Goal: Task Accomplishment & Management: Use online tool/utility

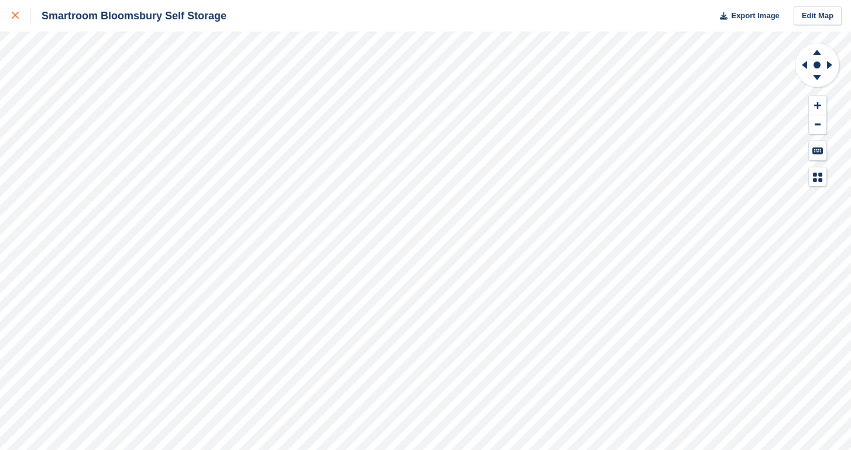
click at [16, 15] on icon at bounding box center [15, 15] width 7 height 7
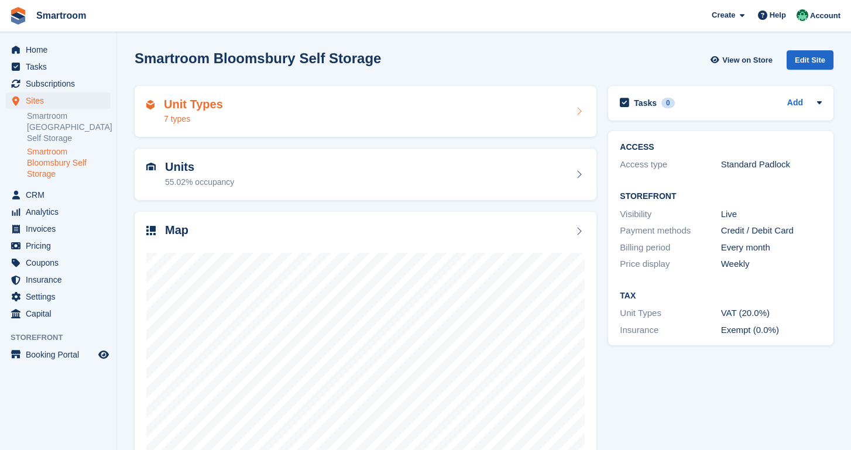
scroll to position [49, 0]
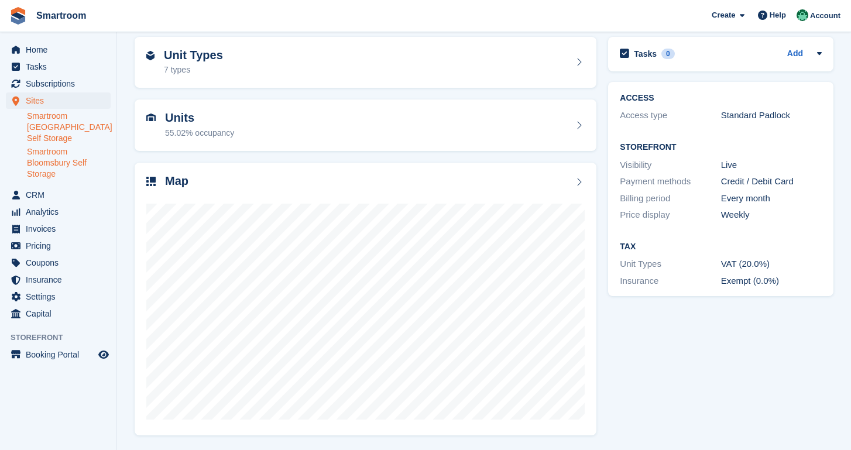
click at [37, 130] on link "Smartroom [GEOGRAPHIC_DATA] Self Storage" at bounding box center [69, 127] width 84 height 33
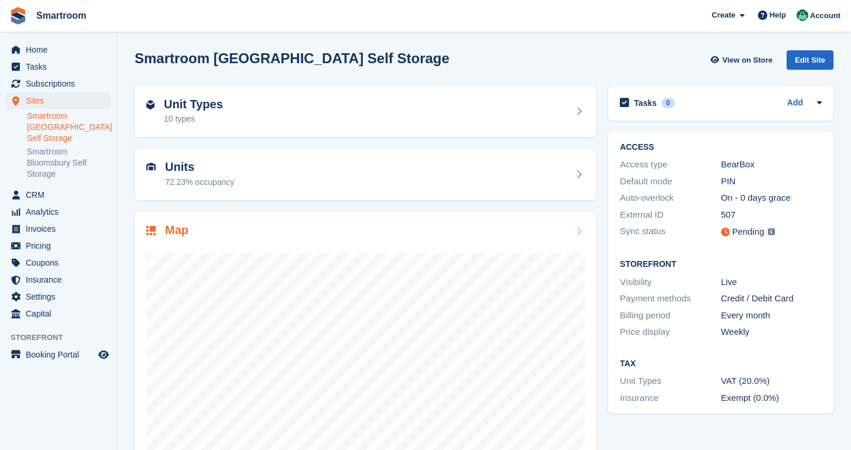
scroll to position [49, 0]
click at [260, 110] on div "Unit Types 10 types" at bounding box center [365, 112] width 438 height 28
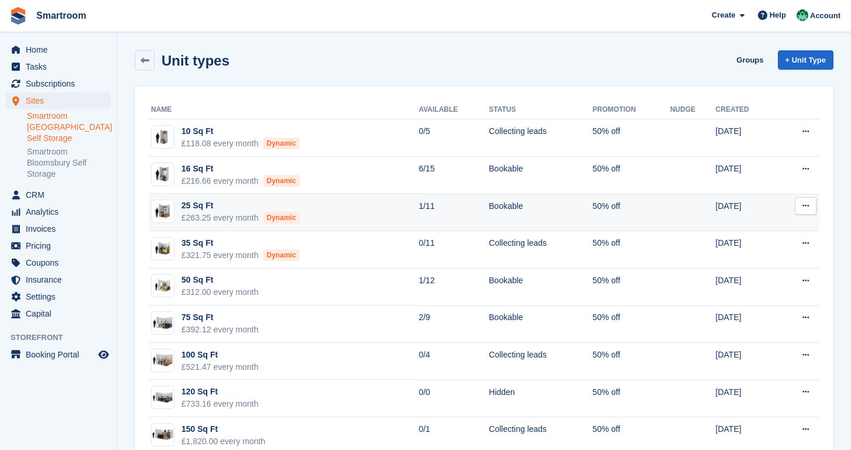
click at [371, 216] on td "25 Sq Ft £263.25 every month Dynamic" at bounding box center [284, 212] width 270 height 37
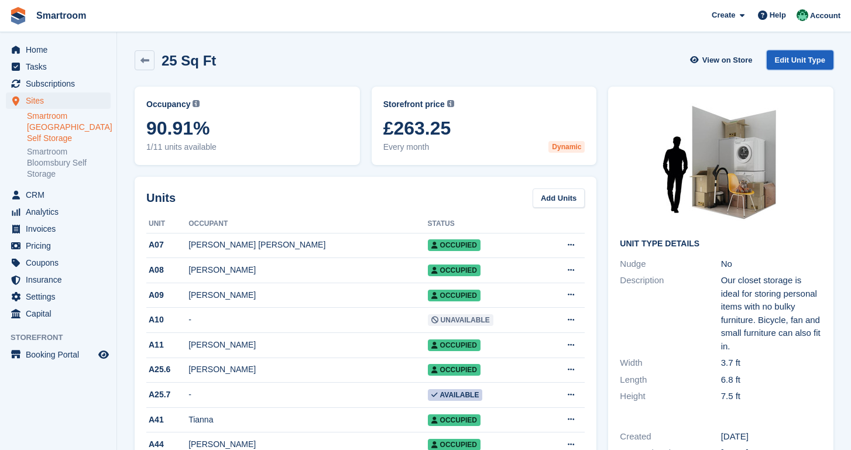
click at [802, 62] on link "Edit Unit Type" at bounding box center [799, 59] width 67 height 19
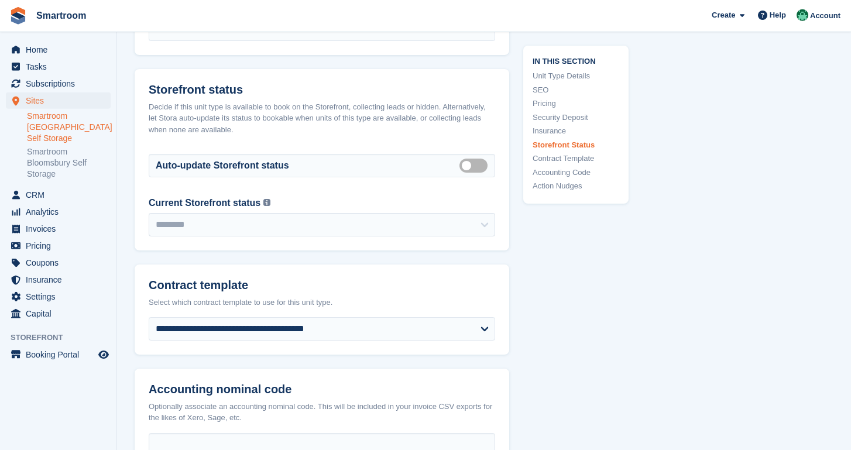
scroll to position [1924, 0]
click at [480, 166] on label "Auto manage storefront status" at bounding box center [475, 165] width 33 height 2
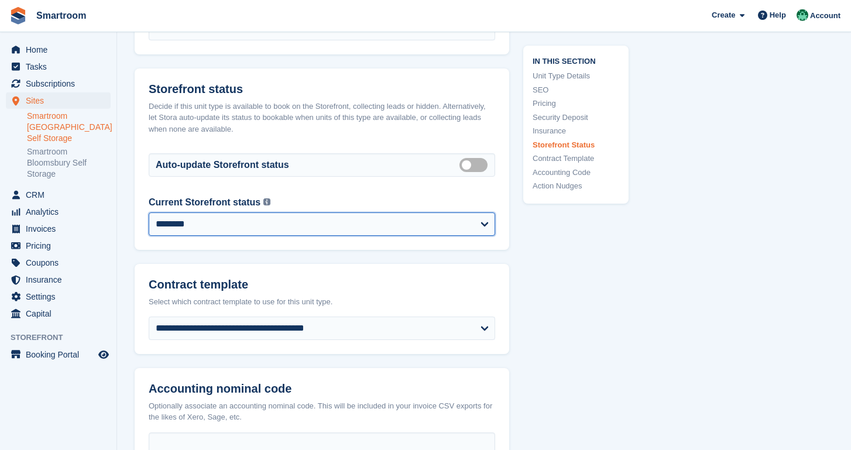
select select "**********"
click option "**********" at bounding box center [0, 0] width 0 height 0
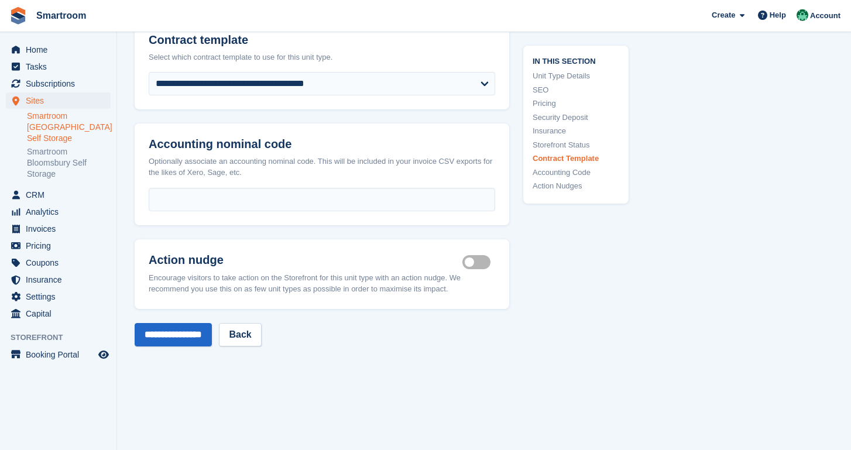
scroll to position [2183, 0]
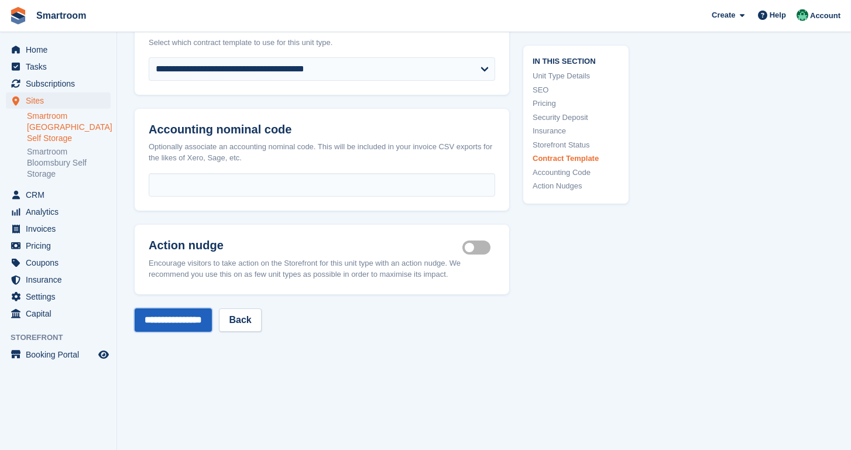
click at [190, 331] on input "**********" at bounding box center [173, 319] width 77 height 23
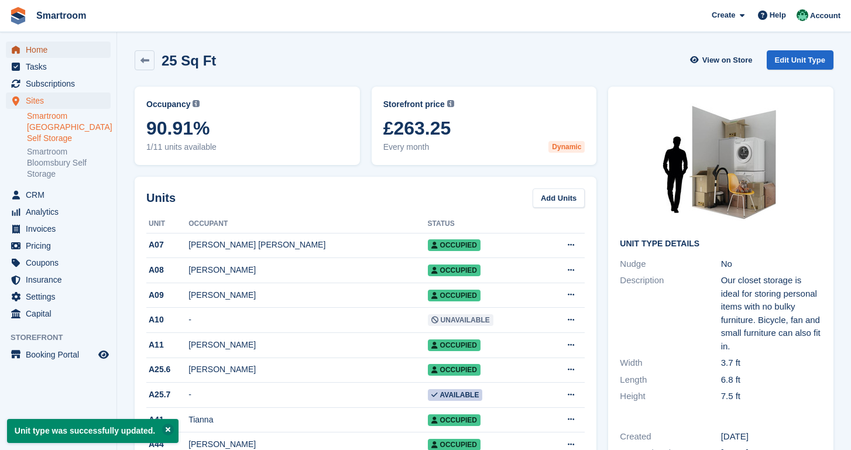
click at [54, 53] on span "Home" at bounding box center [61, 50] width 70 height 16
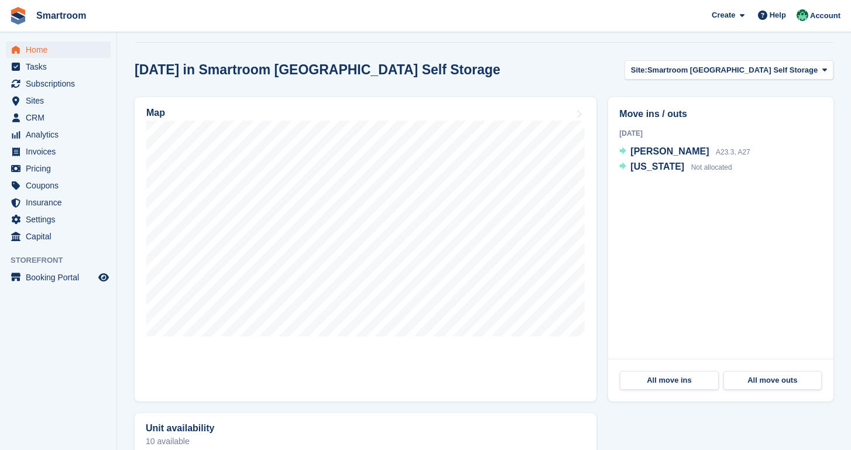
scroll to position [289, 0]
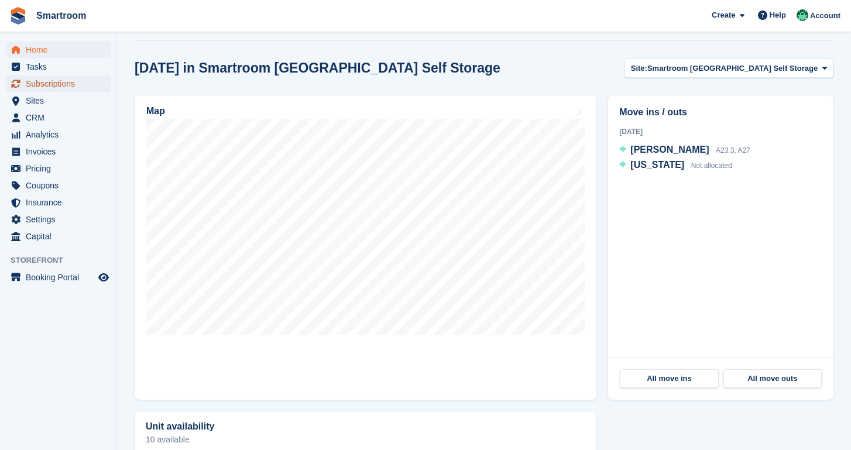
click at [55, 87] on span "Subscriptions" at bounding box center [61, 83] width 70 height 16
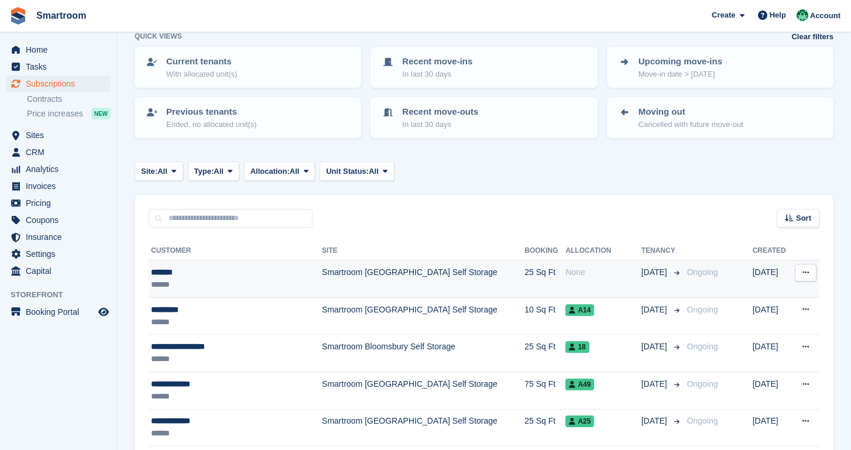
scroll to position [65, 0]
click at [399, 272] on td "Smartroom [GEOGRAPHIC_DATA] Self Storage" at bounding box center [423, 278] width 202 height 37
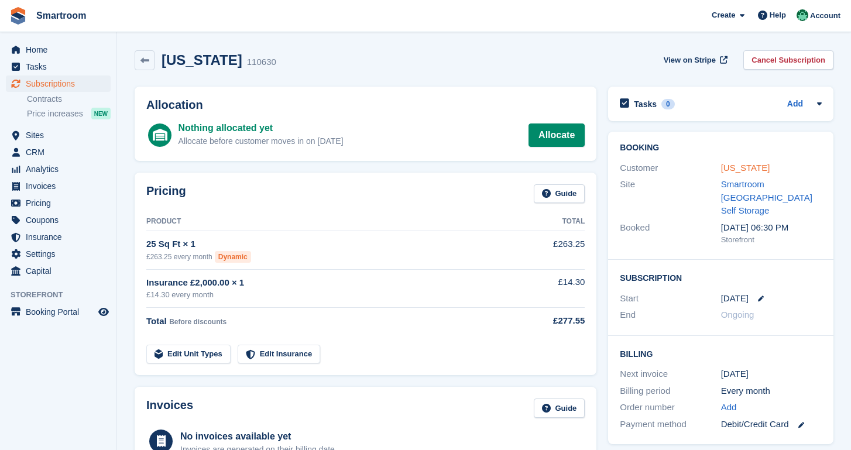
click at [734, 171] on link "Georgia" at bounding box center [745, 168] width 49 height 10
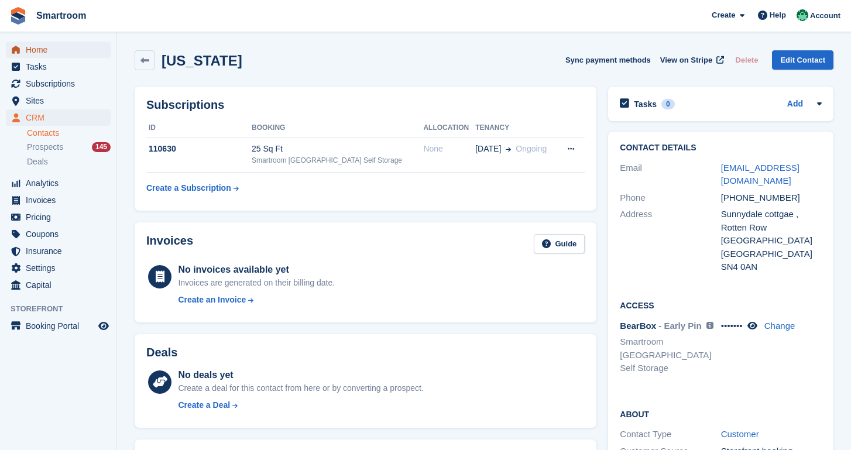
click at [57, 51] on span "Home" at bounding box center [61, 50] width 70 height 16
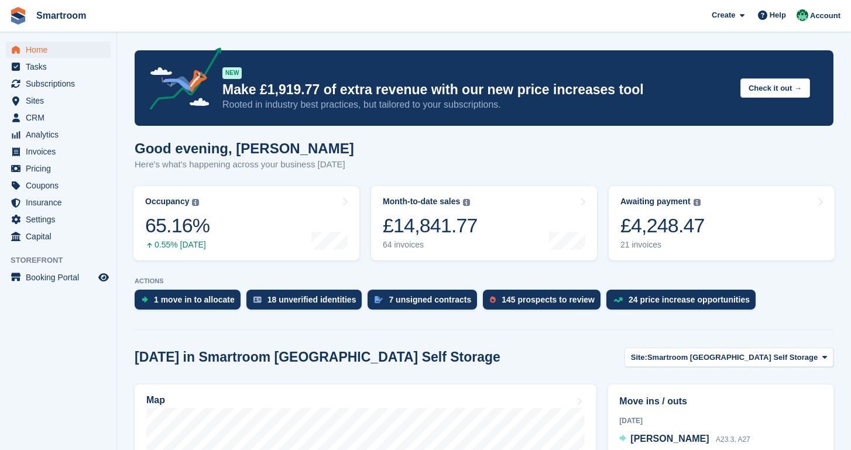
scroll to position [202, 0]
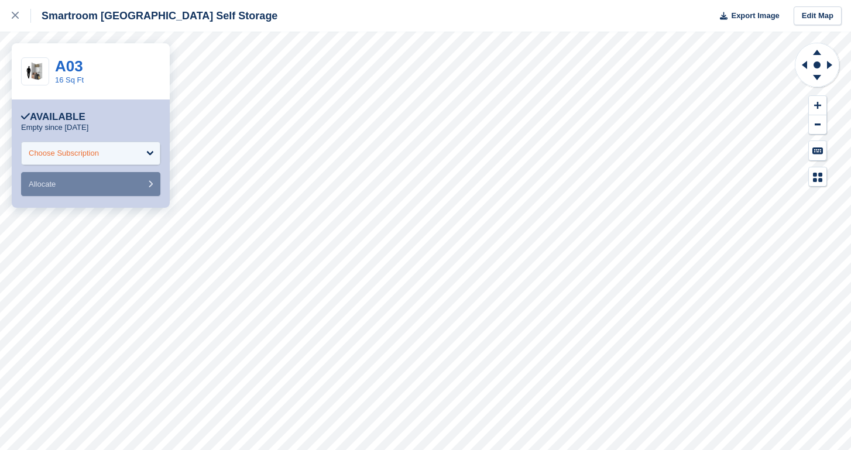
click at [91, 150] on div "Choose Subscription" at bounding box center [64, 153] width 70 height 12
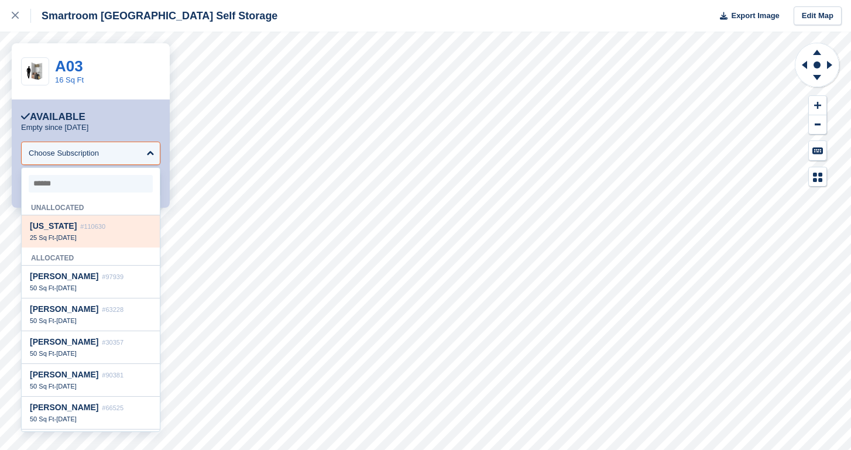
click at [80, 245] on div "Georgia #110630 25 Sq Ft - 27 Sep" at bounding box center [91, 231] width 138 height 32
select select "******"
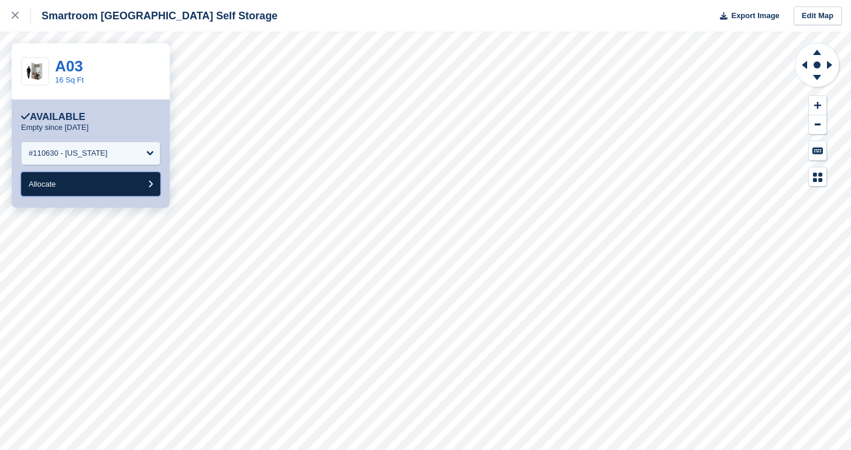
click at [102, 179] on button "Allocate" at bounding box center [90, 184] width 139 height 24
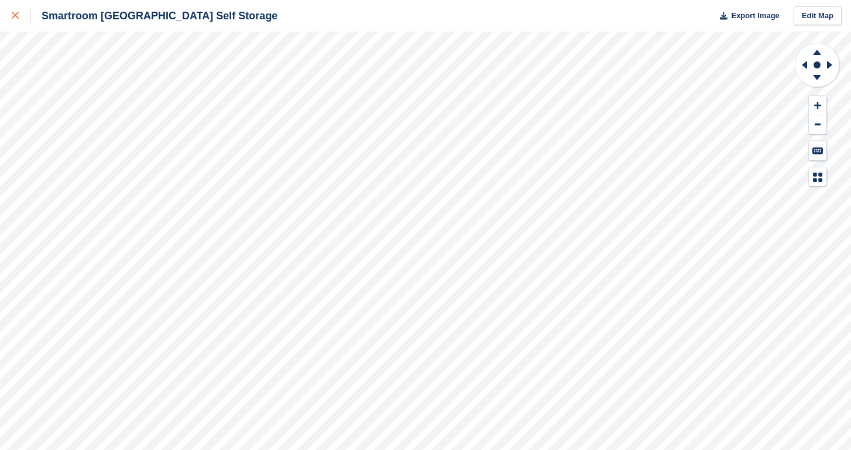
click at [15, 17] on icon at bounding box center [15, 15] width 7 height 7
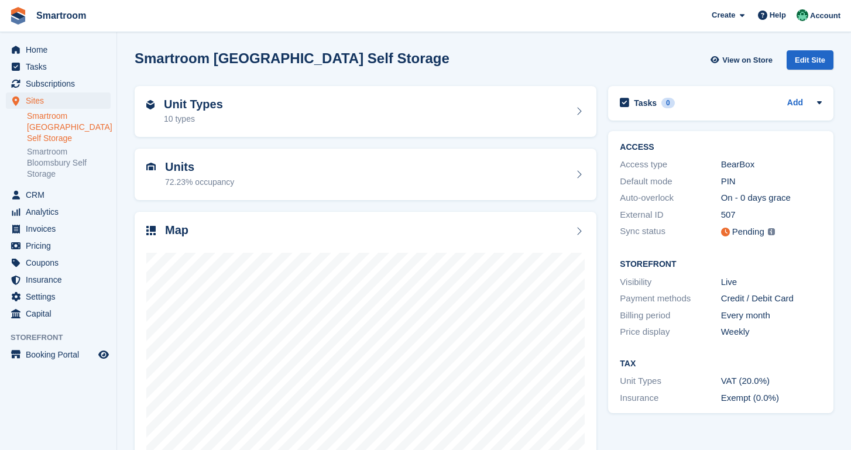
scroll to position [49, 0]
